Goal: Task Accomplishment & Management: Manage account settings

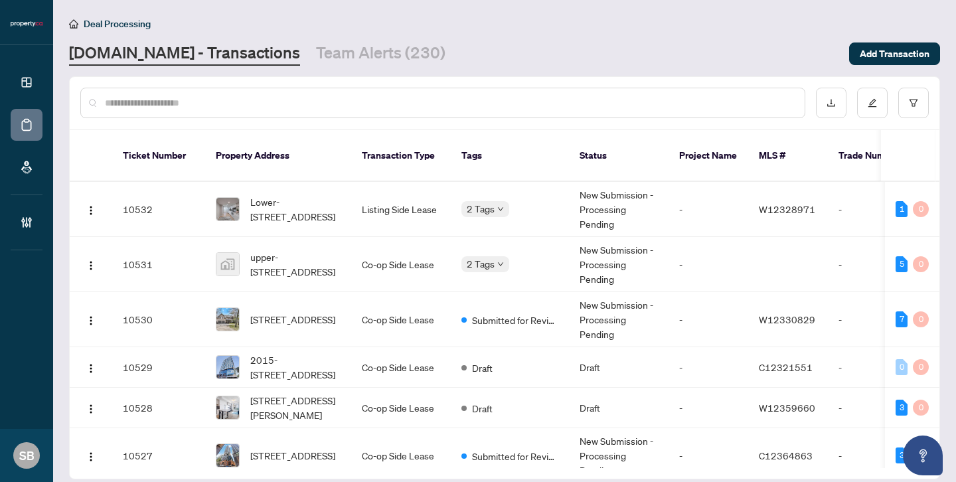
click at [173, 104] on input "text" at bounding box center [449, 103] width 689 height 15
paste input "******"
type input "******"
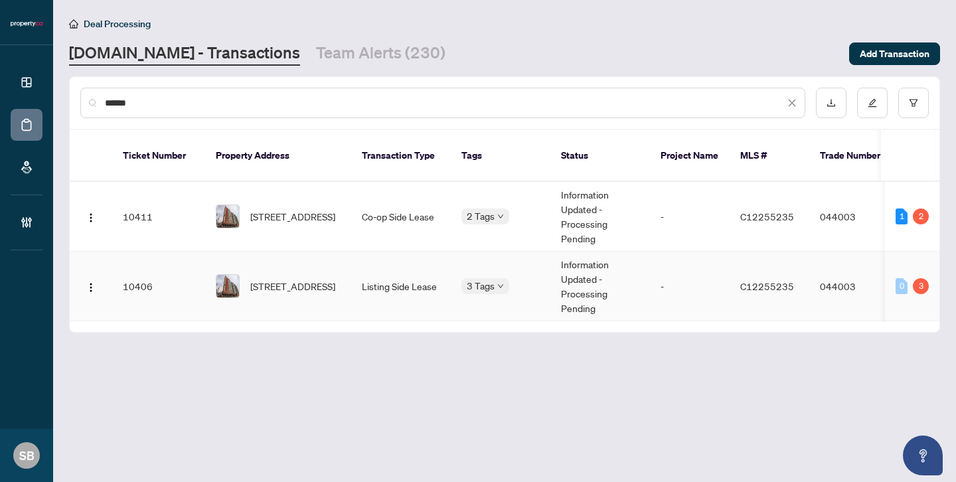
click at [377, 275] on td "Listing Side Lease" at bounding box center [401, 287] width 100 height 70
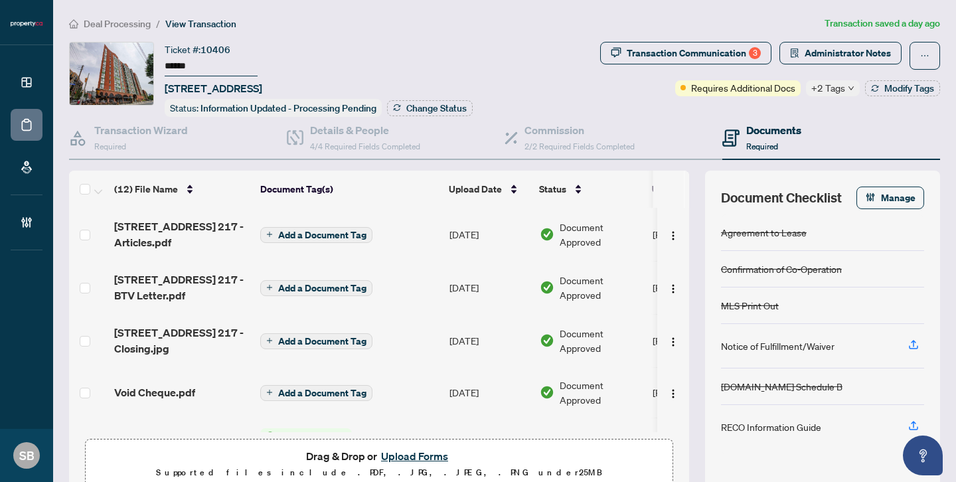
click at [815, 89] on span "+2 Tags" at bounding box center [828, 87] width 34 height 15
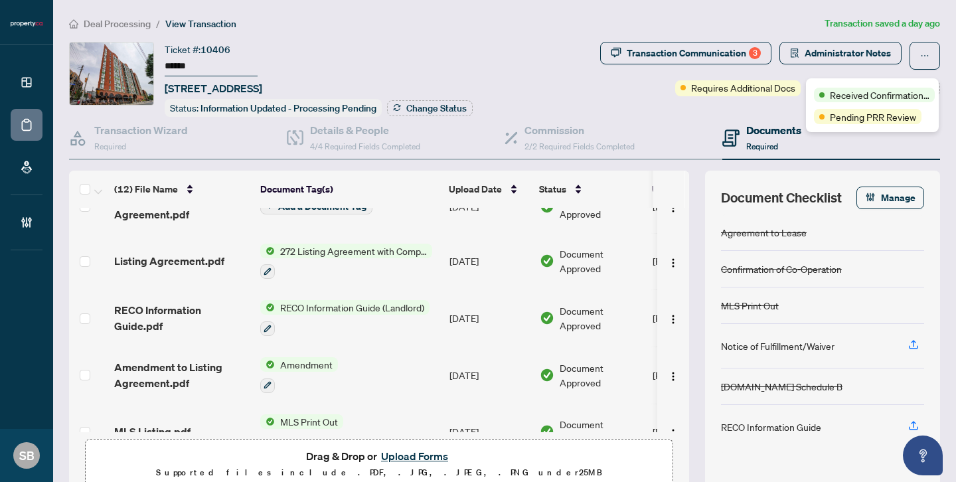
scroll to position [437, 0]
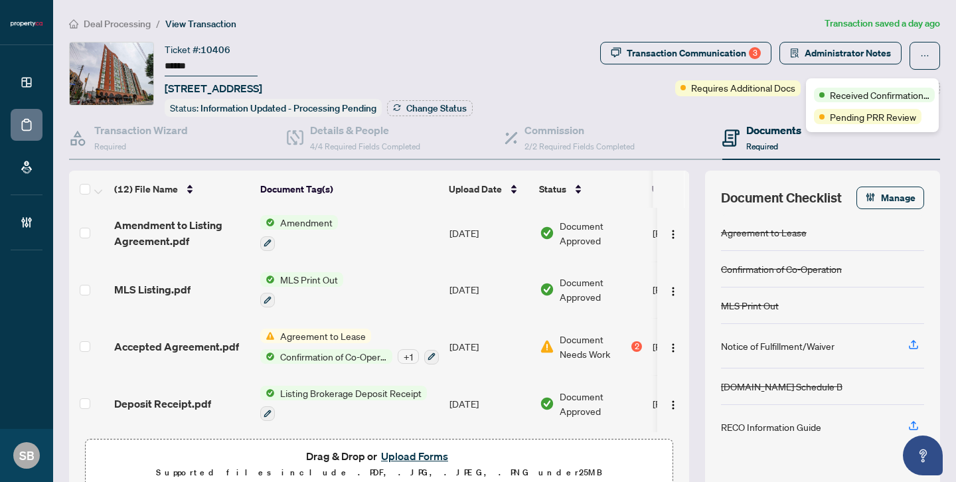
click at [358, 329] on span "Agreement to Lease" at bounding box center [323, 336] width 96 height 15
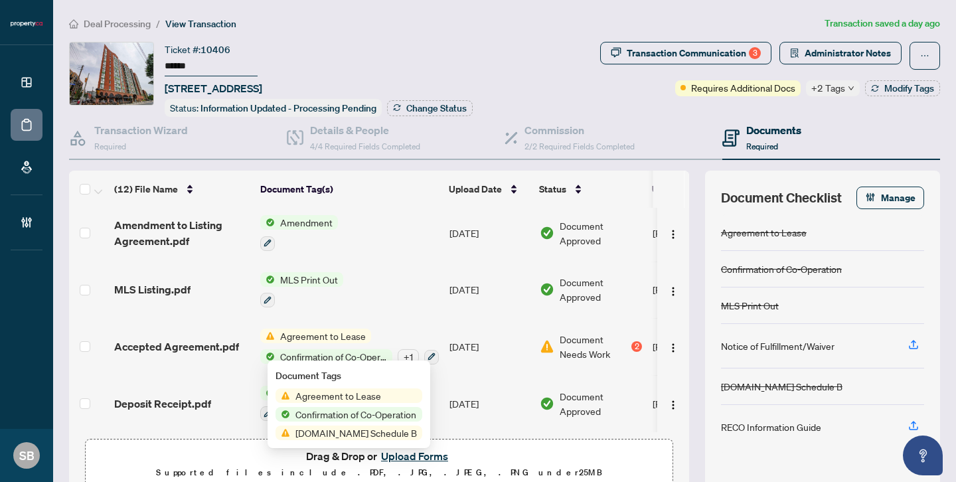
click at [356, 396] on span "Agreement to Lease" at bounding box center [338, 395] width 96 height 15
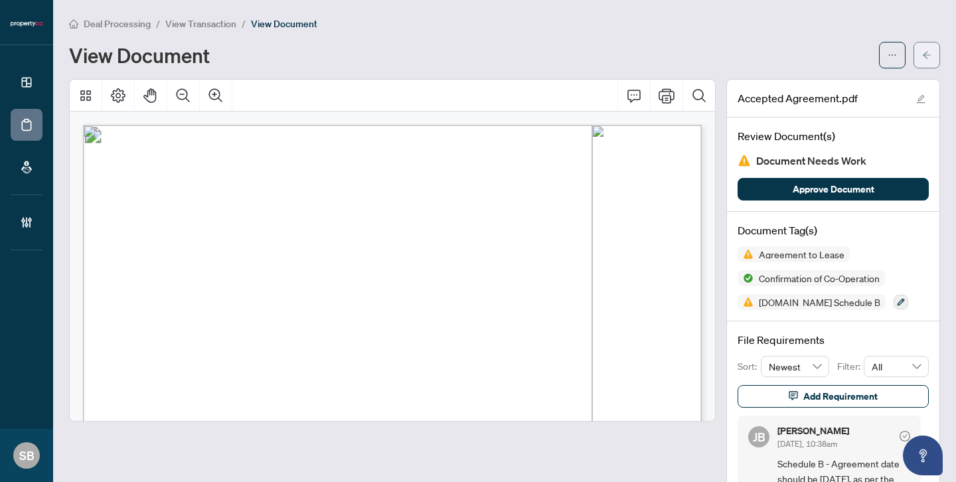
drag, startPoint x: 356, startPoint y: 396, endPoint x: 926, endPoint y: 55, distance: 664.2
click at [926, 55] on icon "arrow-left" at bounding box center [926, 54] width 9 height 9
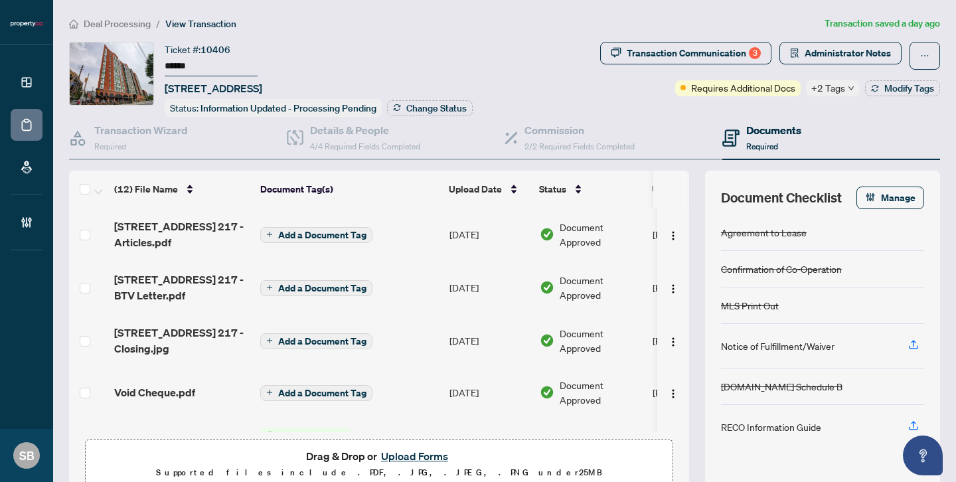
click at [827, 56] on span "Administrator Notes" at bounding box center [848, 52] width 86 height 21
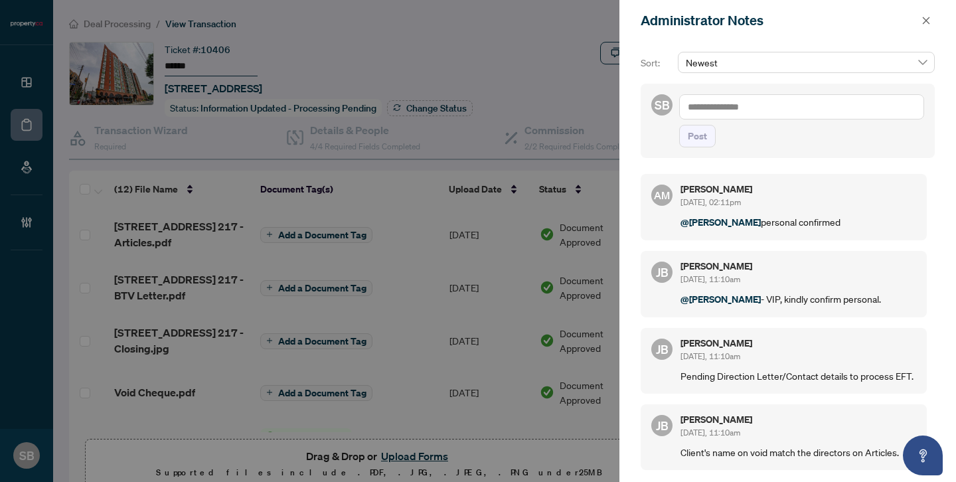
drag, startPoint x: 926, startPoint y: 55, endPoint x: 745, endPoint y: 107, distance: 188.5
click at [745, 107] on textarea at bounding box center [801, 106] width 245 height 25
type textarea "**********"
drag, startPoint x: 745, startPoint y: 107, endPoint x: 696, endPoint y: 131, distance: 54.6
click at [696, 131] on span "Post" at bounding box center [697, 135] width 19 height 21
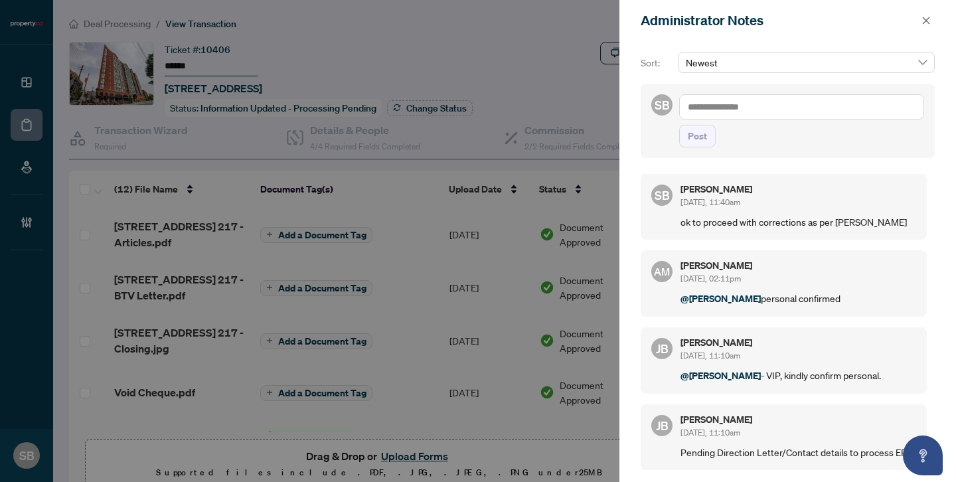
click at [493, 49] on div at bounding box center [478, 241] width 956 height 482
click at [925, 23] on icon "close" at bounding box center [925, 20] width 9 height 9
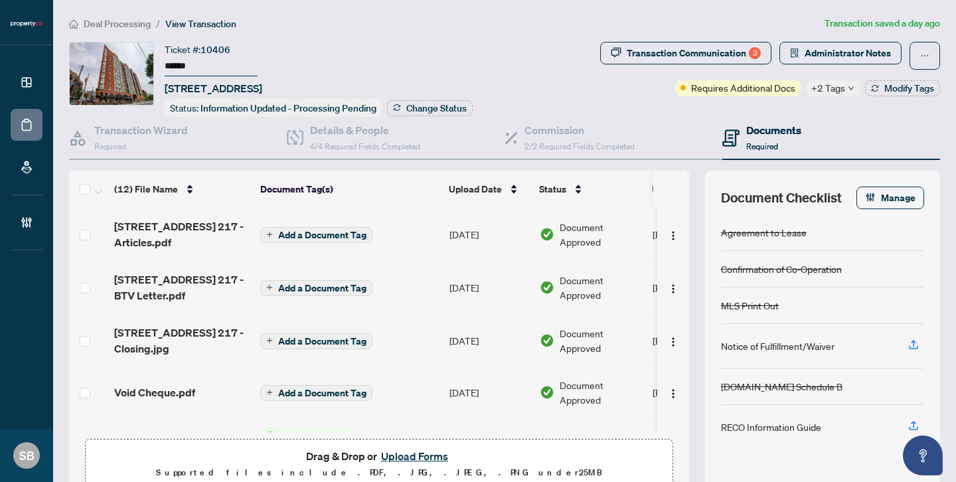
click at [95, 21] on span "Deal Processing" at bounding box center [117, 24] width 67 height 12
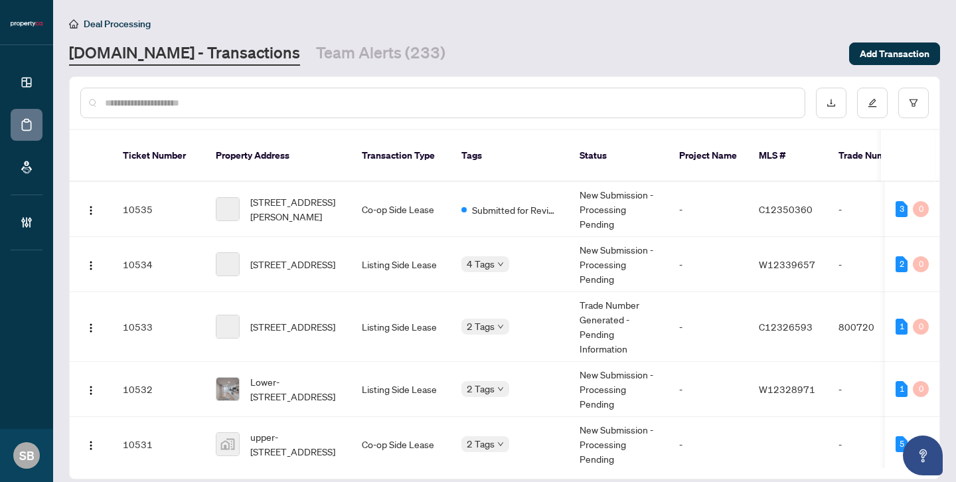
click at [180, 99] on input "text" at bounding box center [449, 103] width 689 height 15
paste input "******"
type input "******"
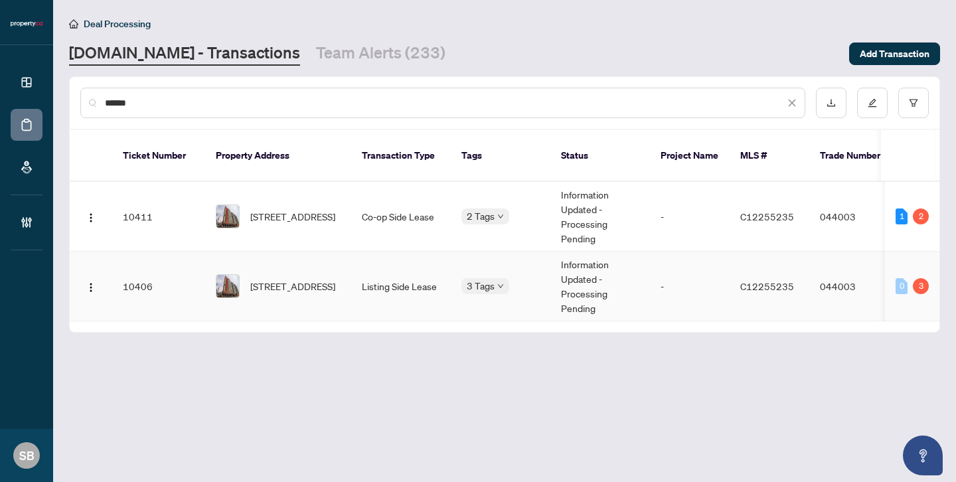
click at [311, 279] on span "[STREET_ADDRESS]" at bounding box center [292, 286] width 85 height 15
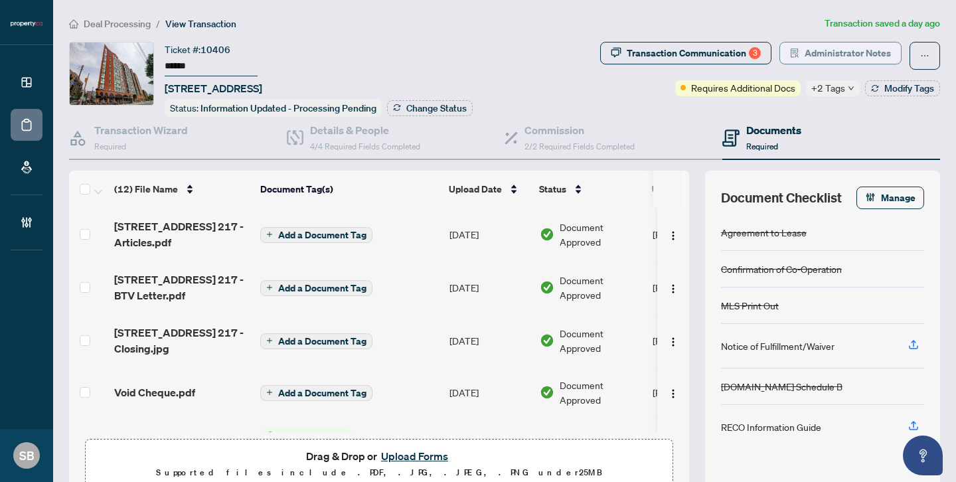
click at [836, 54] on span "Administrator Notes" at bounding box center [848, 52] width 86 height 21
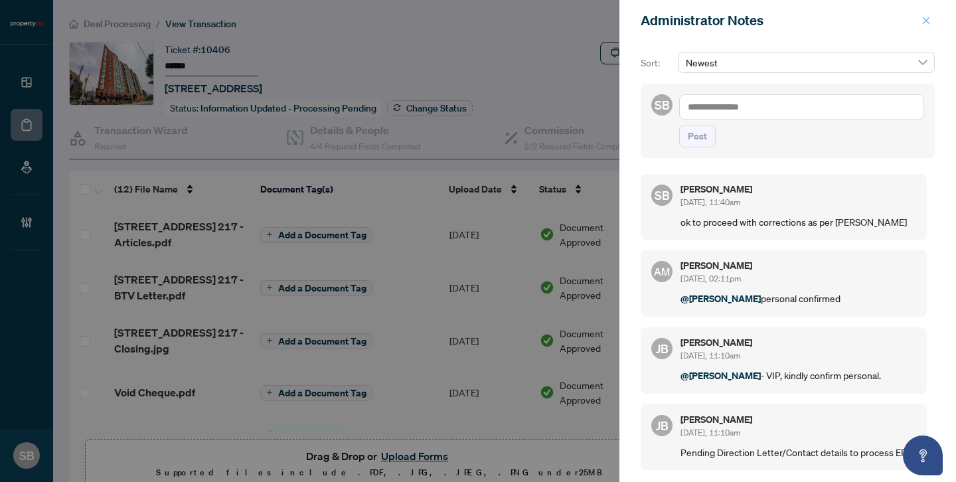
click at [924, 20] on icon "close" at bounding box center [925, 20] width 9 height 9
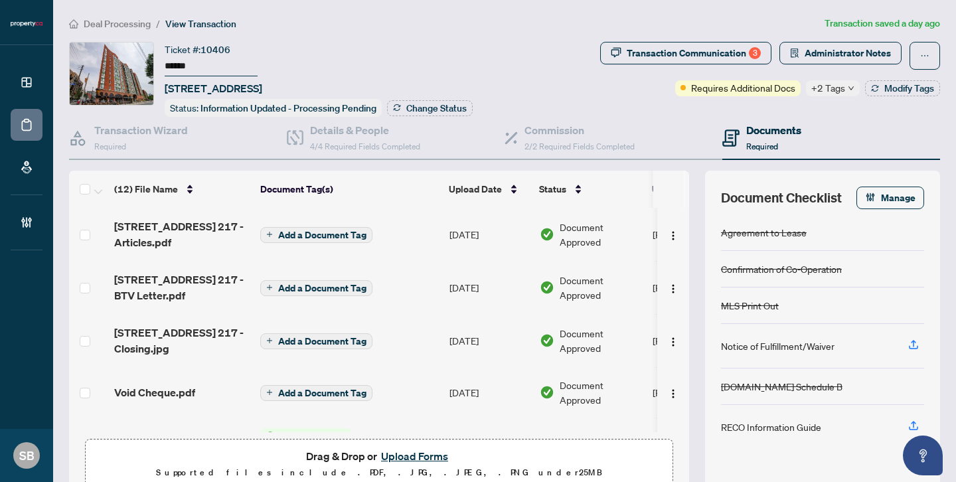
click at [744, 81] on span "Requires Additional Docs" at bounding box center [743, 87] width 104 height 15
click at [836, 122] on div "Documents Required" at bounding box center [831, 138] width 218 height 43
click at [705, 50] on div "Transaction Communication 3" at bounding box center [694, 52] width 134 height 21
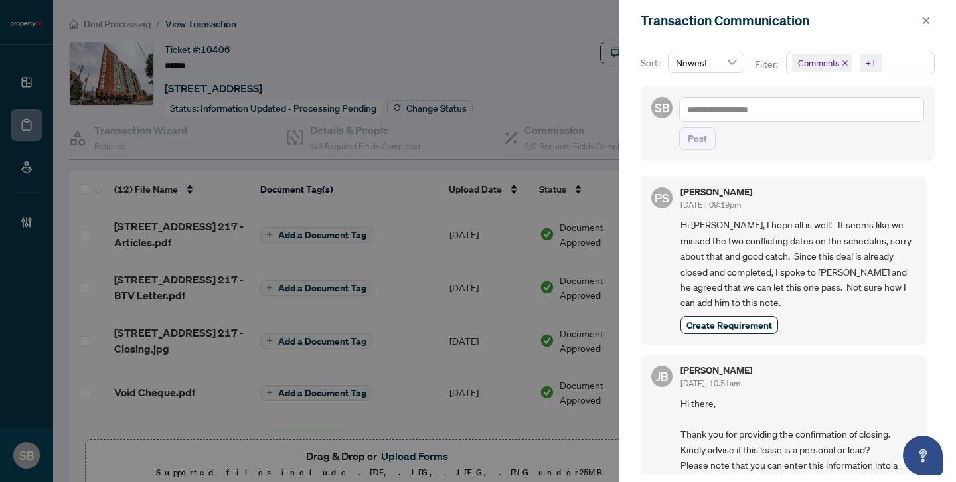
click at [586, 85] on div at bounding box center [478, 241] width 956 height 482
click at [928, 27] on span "button" at bounding box center [925, 20] width 9 height 21
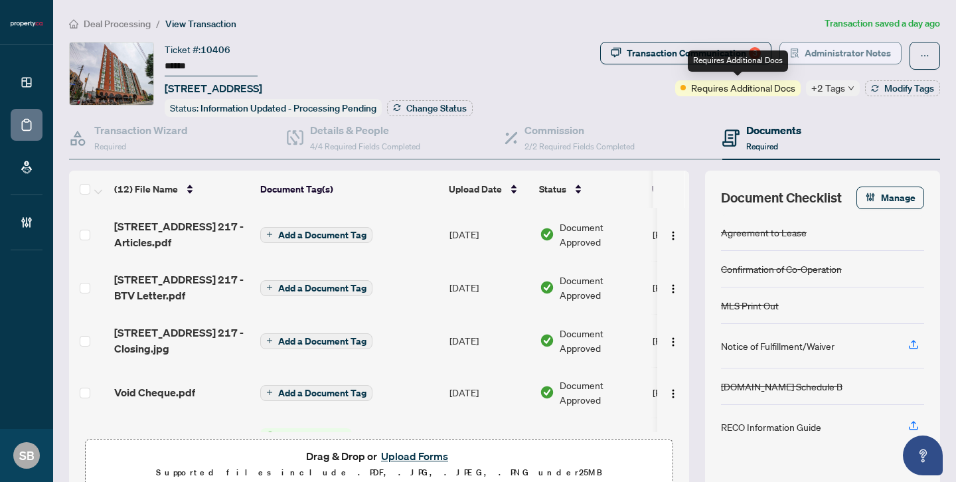
click at [822, 59] on span "Administrator Notes" at bounding box center [848, 52] width 86 height 21
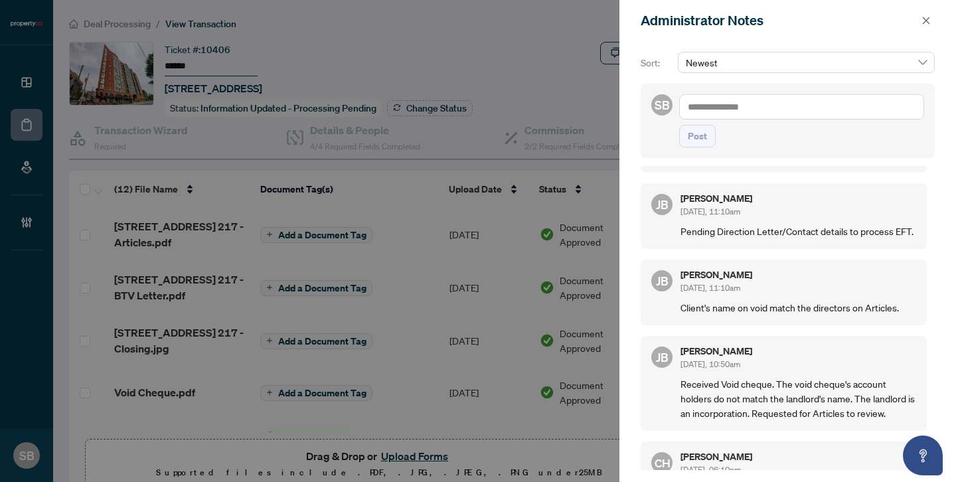
scroll to position [252, 0]
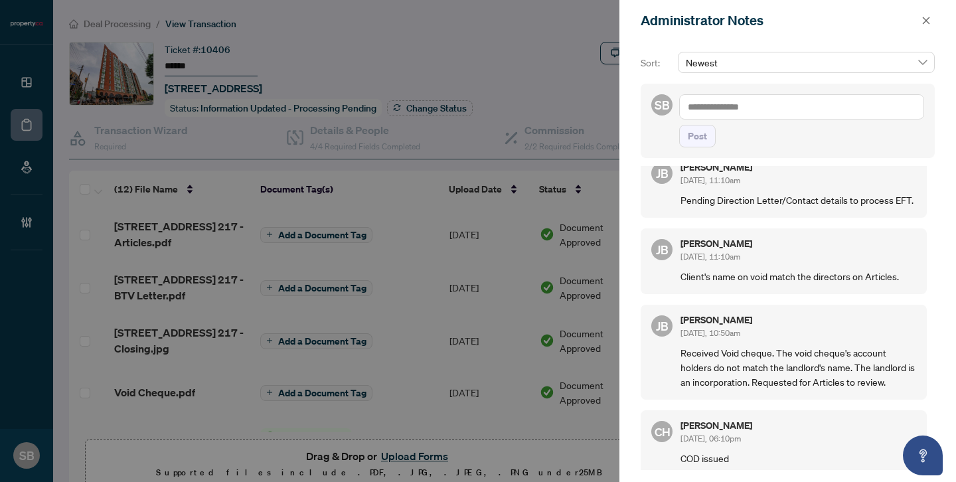
click at [526, 86] on div at bounding box center [478, 241] width 956 height 482
